Goal: Check status: Check status

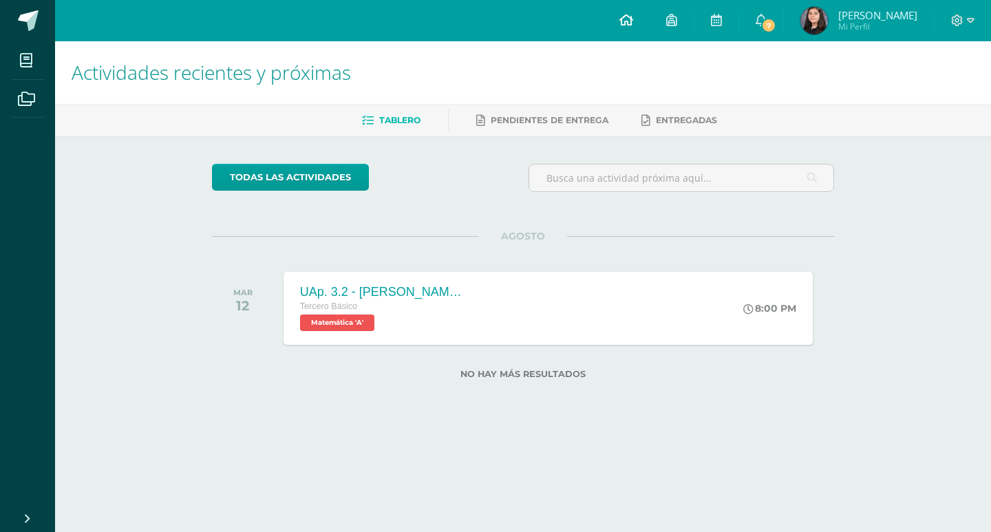
click at [632, 23] on icon at bounding box center [627, 20] width 14 height 12
click at [850, 19] on span "[PERSON_NAME]" at bounding box center [877, 15] width 79 height 14
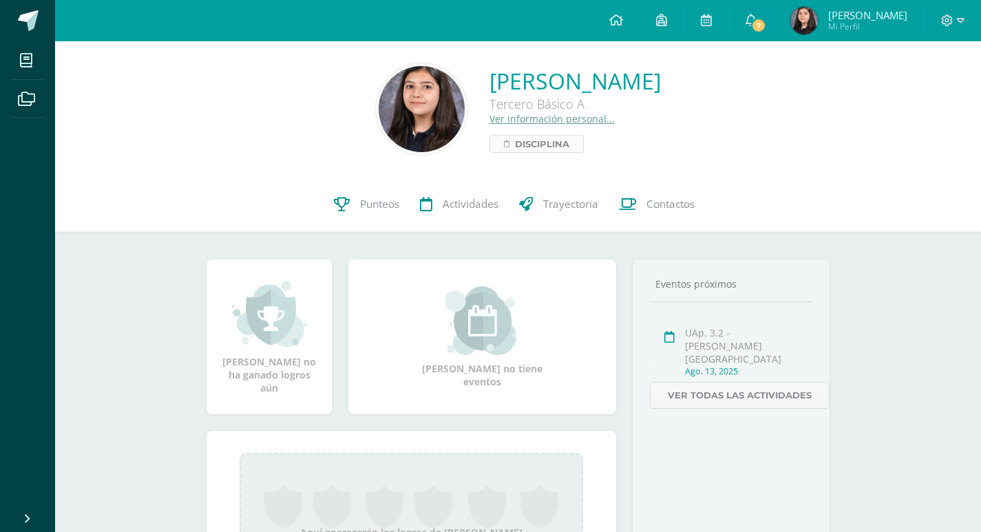
click at [515, 137] on span "Disciplina" at bounding box center [542, 144] width 54 height 17
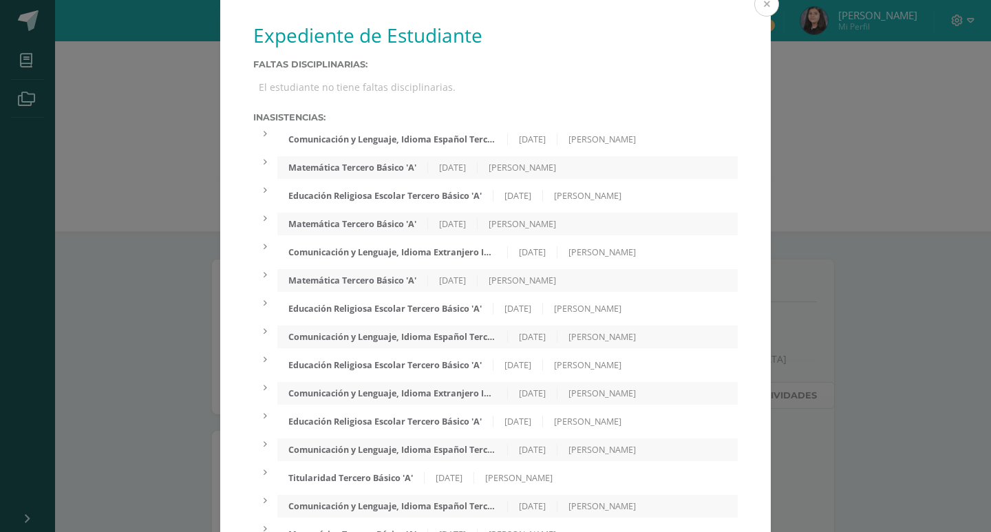
click at [758, 9] on button at bounding box center [766, 4] width 25 height 25
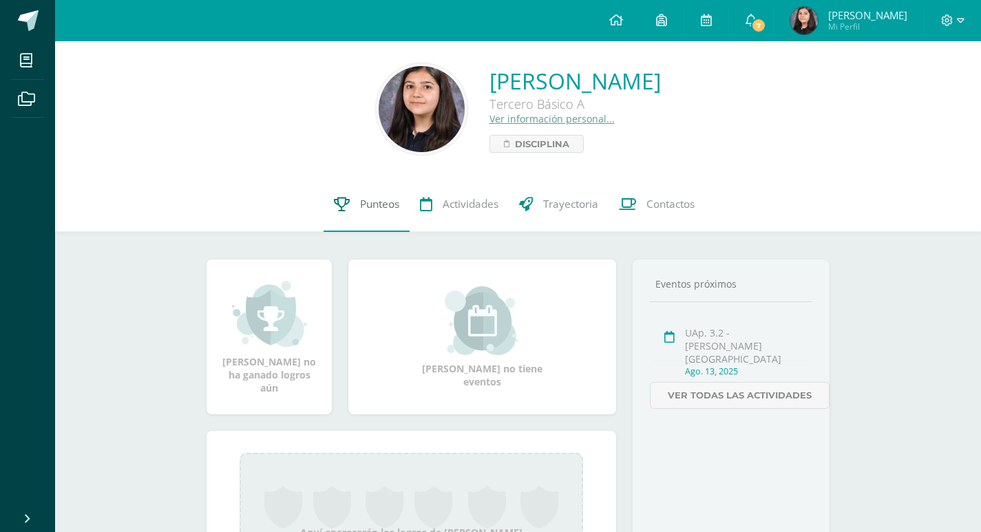
click at [375, 209] on span "Punteos" at bounding box center [379, 204] width 39 height 14
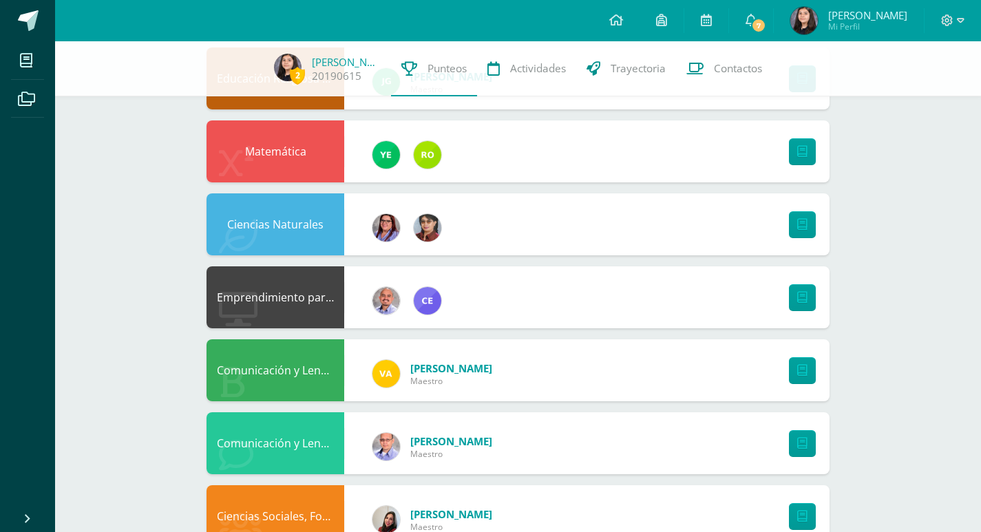
scroll to position [275, 0]
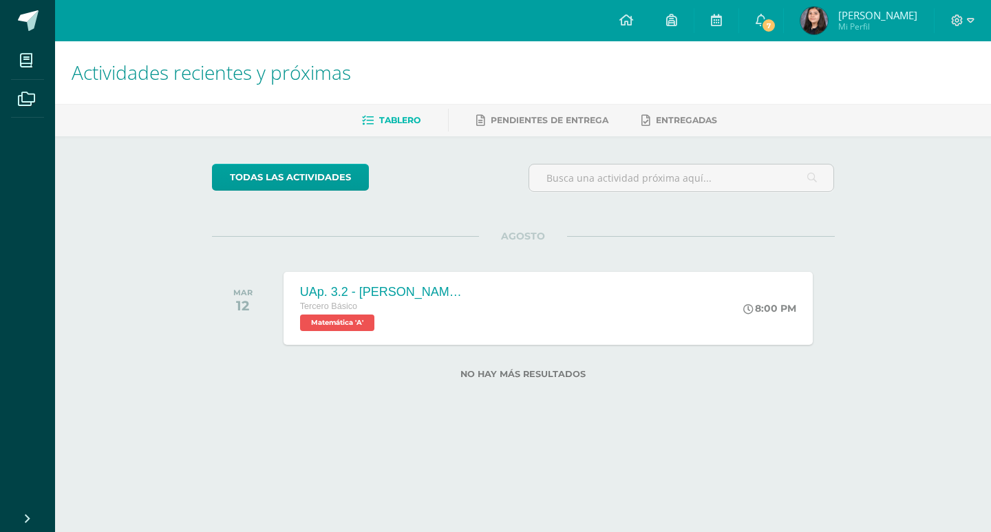
click at [862, 12] on span "[PERSON_NAME]" at bounding box center [877, 15] width 79 height 14
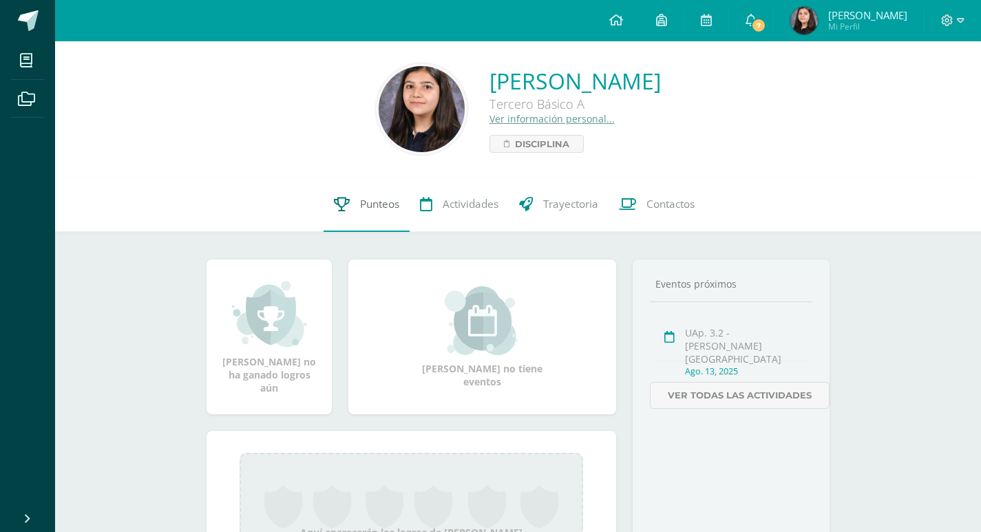
click at [366, 215] on link "Punteos" at bounding box center [367, 204] width 86 height 55
